Goal: Information Seeking & Learning: Find specific fact

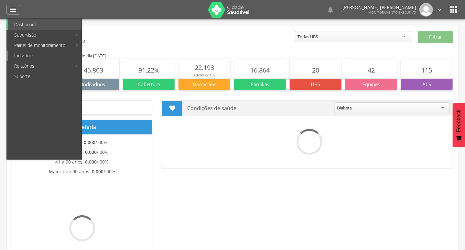
click at [20, 59] on link "Indivíduos" at bounding box center [45, 55] width 74 height 10
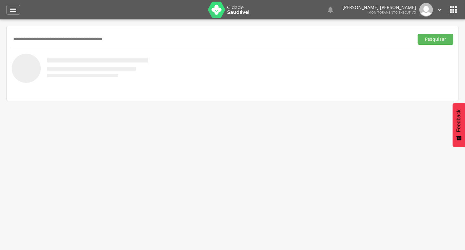
paste input "**********"
click at [418, 34] on button "Pesquisar" at bounding box center [436, 39] width 36 height 11
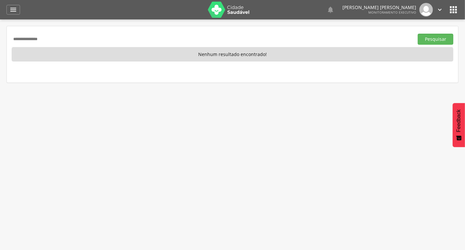
drag, startPoint x: 78, startPoint y: 35, endPoint x: 0, endPoint y: 12, distance: 81.0
click at [0, 45] on div " Supervisão  Distritos  Ubs Coordenador: - Queimadas / PB Intervalo de Tempo…" at bounding box center [232, 144] width 465 height 250
paste input "**********"
click at [418, 34] on button "Pesquisar" at bounding box center [436, 39] width 36 height 11
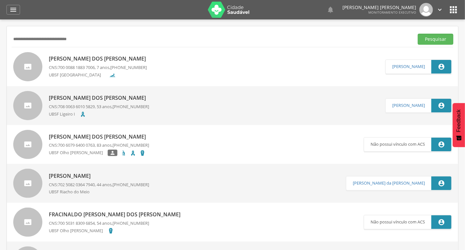
click at [44, 38] on input "**********" at bounding box center [212, 39] width 400 height 11
click at [418, 34] on button "Pesquisar" at bounding box center [436, 39] width 36 height 11
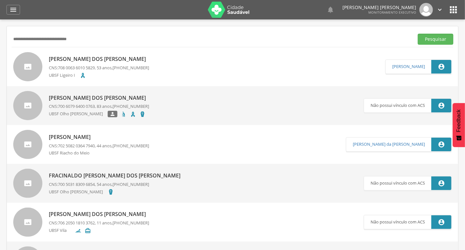
click at [418, 34] on button "Pesquisar" at bounding box center [436, 39] width 36 height 11
drag, startPoint x: 124, startPoint y: 36, endPoint x: 0, endPoint y: 60, distance: 125.7
click at [0, 60] on div " Supervisão  Distritos  Ubs Coordenador: - Queimadas / PB Intervalo de Tempo…" at bounding box center [232, 144] width 465 height 250
paste input "*"
click at [418, 34] on button "Pesquisar" at bounding box center [436, 39] width 36 height 11
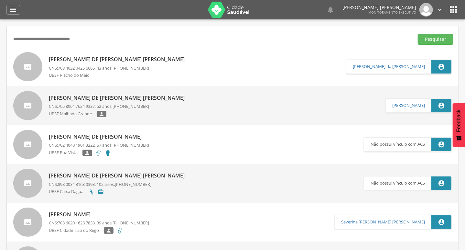
drag, startPoint x: 109, startPoint y: 33, endPoint x: 0, endPoint y: 46, distance: 109.8
click at [0, 46] on div " Supervisão  Distritos  Ubs Coordenador: - Queimadas / PB Intervalo de Tempo…" at bounding box center [232, 144] width 465 height 250
drag, startPoint x: 116, startPoint y: 37, endPoint x: 0, endPoint y: 24, distance: 117.2
click at [0, 61] on div " Supervisão  Distritos  Ubs Coordenador: - Queimadas / PB Intervalo de Tempo…" at bounding box center [232, 144] width 465 height 250
click at [25, 38] on input "**********" at bounding box center [212, 39] width 400 height 11
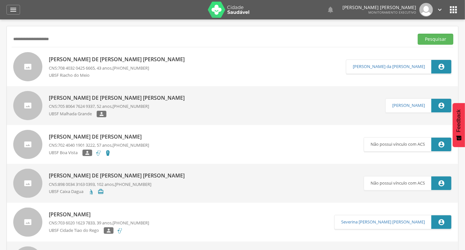
click at [418, 34] on button "Pesquisar" at bounding box center [436, 39] width 36 height 11
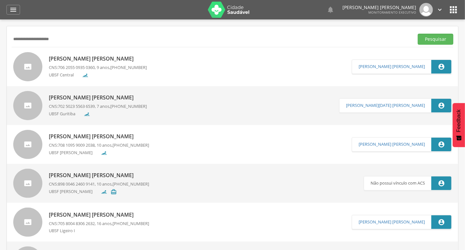
click at [82, 39] on input "**********" at bounding box center [212, 39] width 400 height 11
click at [418, 34] on button "Pesquisar" at bounding box center [436, 39] width 36 height 11
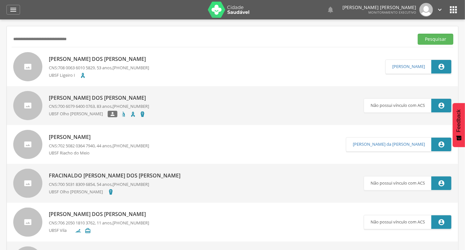
drag, startPoint x: 105, startPoint y: 35, endPoint x: 0, endPoint y: 83, distance: 115.2
click at [0, 88] on div " Supervisão  Distritos  Ubs Coordenador: - Queimadas / PB Intervalo de Tempo…" at bounding box center [232, 144] width 465 height 250
paste input "text"
click at [418, 34] on button "Pesquisar" at bounding box center [436, 39] width 36 height 11
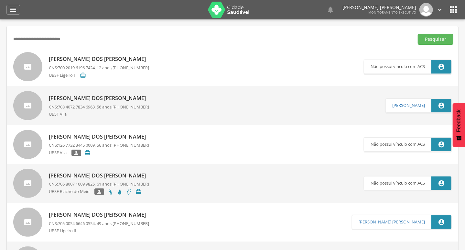
drag, startPoint x: 94, startPoint y: 38, endPoint x: 0, endPoint y: 6, distance: 99.8
click at [0, 68] on div " Supervisão  Distritos  Ubs Coordenador: - Queimadas / PB Intervalo de Tempo…" at bounding box center [232, 144] width 465 height 250
click at [418, 34] on button "Pesquisar" at bounding box center [436, 39] width 36 height 11
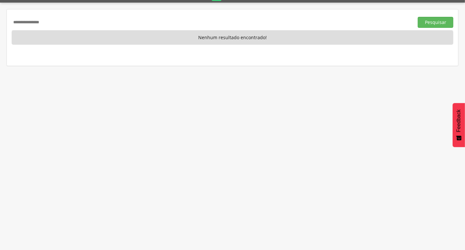
scroll to position [19, 0]
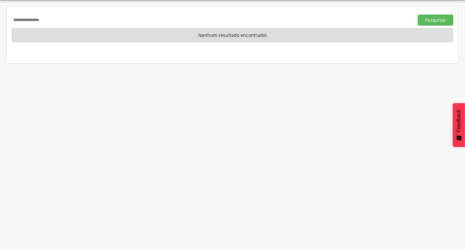
click at [21, 19] on input "**********" at bounding box center [212, 20] width 400 height 11
click at [418, 15] on button "Pesquisar" at bounding box center [436, 20] width 36 height 11
drag, startPoint x: 61, startPoint y: 16, endPoint x: 0, endPoint y: 3, distance: 62.5
click at [0, 38] on div " Supervisão  Distritos  Ubs Coordenador: - Queimadas / PB Intervalo de Tempo…" at bounding box center [232, 125] width 465 height 250
paste input "*********"
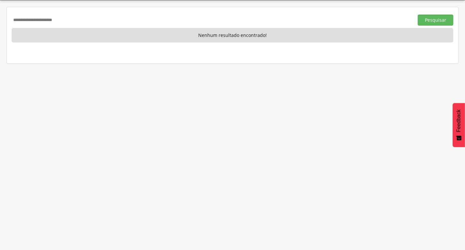
click at [418, 15] on button "Pesquisar" at bounding box center [436, 20] width 36 height 11
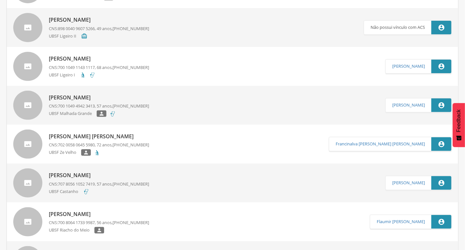
scroll to position [0, 0]
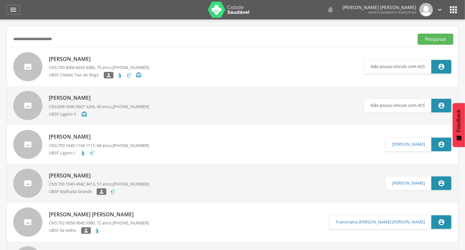
drag, startPoint x: 108, startPoint y: 44, endPoint x: 18, endPoint y: 9, distance: 97.0
click at [0, 73] on div " Supervisão  Distritos  Ubs Coordenador: - Queimadas / PB Intervalo de Tempo…" at bounding box center [232, 144] width 465 height 250
paste input "text"
click at [418, 34] on button "Pesquisar" at bounding box center [436, 39] width 36 height 11
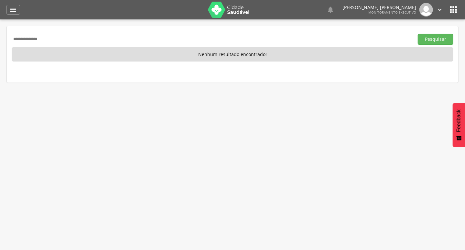
drag, startPoint x: 70, startPoint y: 40, endPoint x: 0, endPoint y: 16, distance: 73.8
click at [0, 85] on div " Supervisão  Distritos  Ubs Coordenador: - Queimadas / PB Intervalo de Tempo…" at bounding box center [232, 144] width 465 height 250
paste input "text"
type input "**********"
click at [418, 34] on button "Pesquisar" at bounding box center [436, 39] width 36 height 11
